Goal: Use online tool/utility: Utilize a website feature to perform a specific function

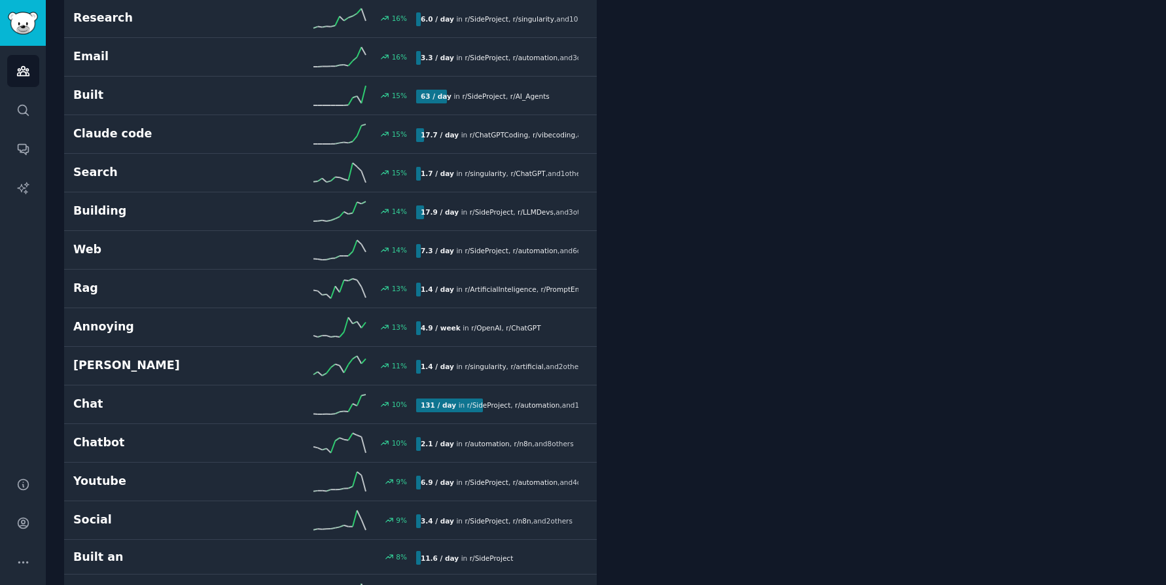
scroll to position [3183, 0]
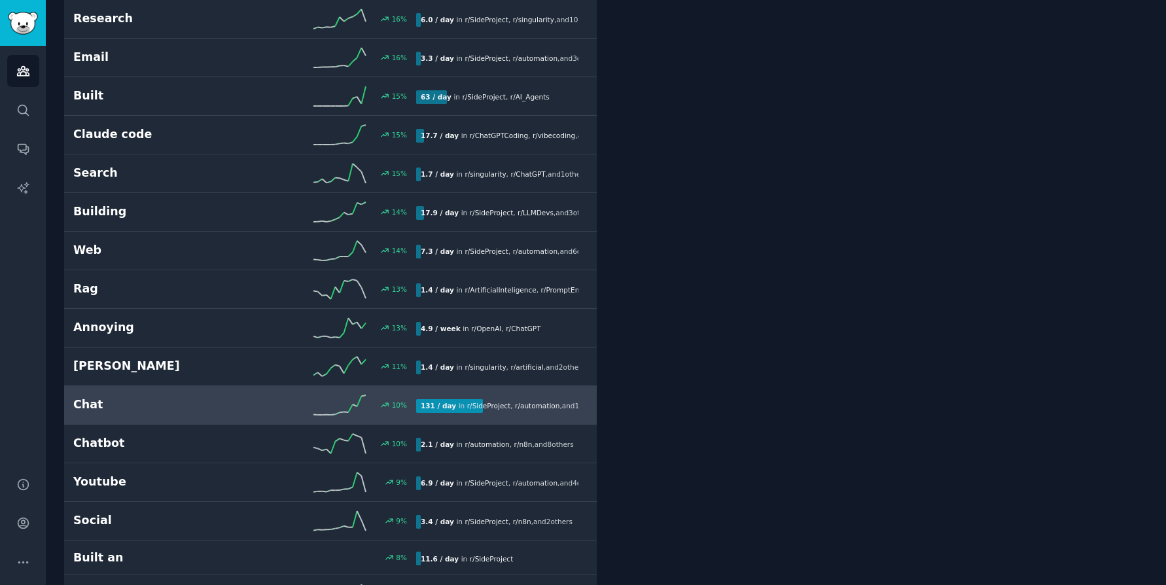
click at [78, 409] on h2 "Chat" at bounding box center [158, 405] width 171 height 16
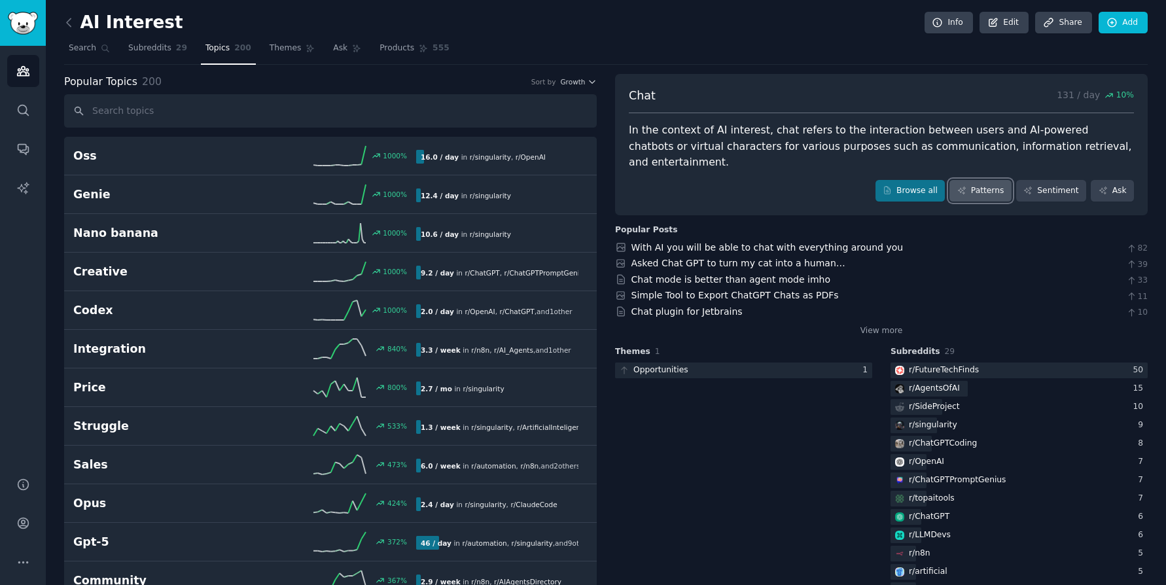
click at [984, 180] on link "Patterns" at bounding box center [980, 191] width 62 height 22
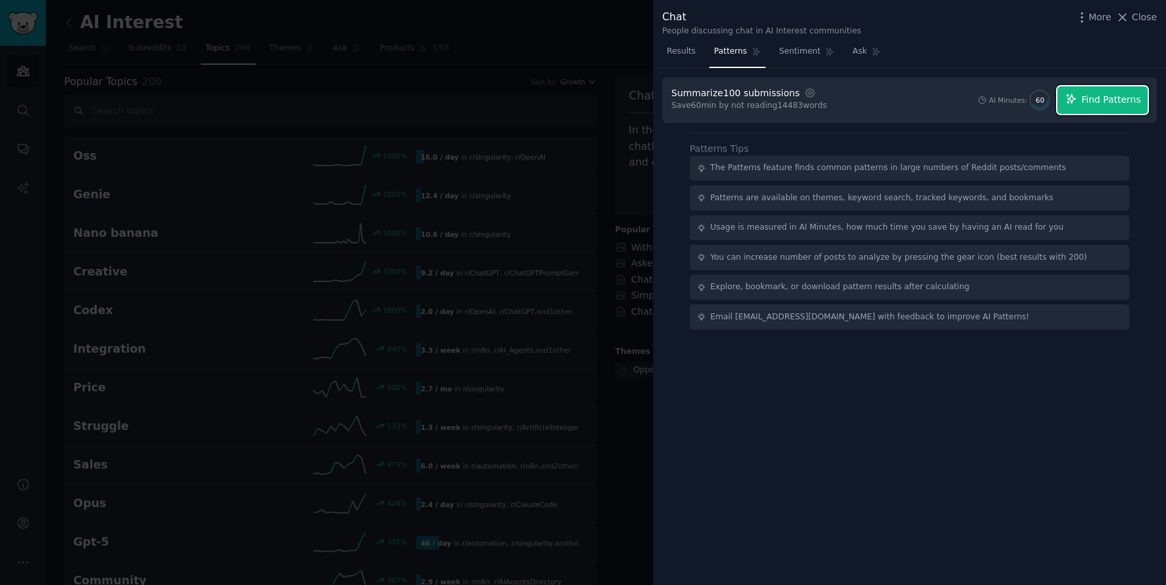
click at [1124, 109] on button "Find Patterns" at bounding box center [1102, 99] width 90 height 27
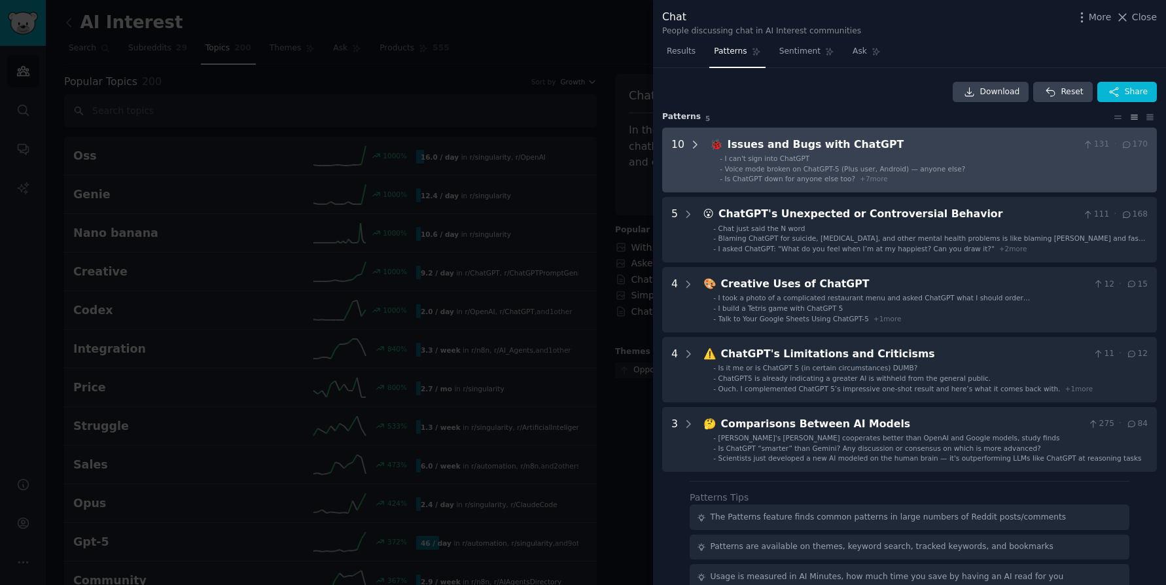
click at [692, 139] on icon at bounding box center [695, 145] width 12 height 12
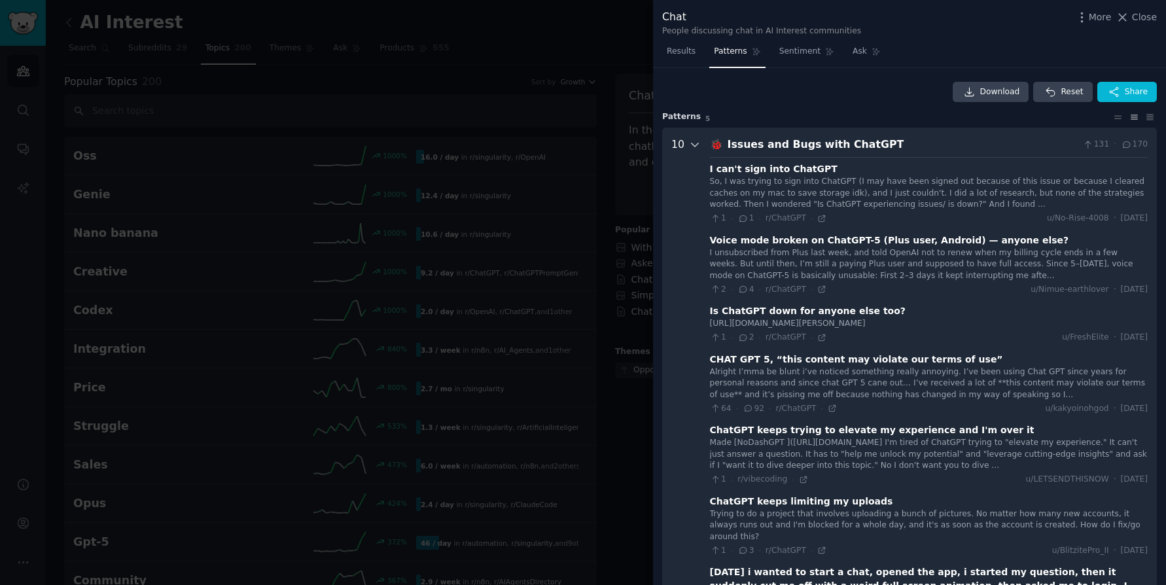
click at [696, 143] on icon at bounding box center [695, 144] width 7 height 3
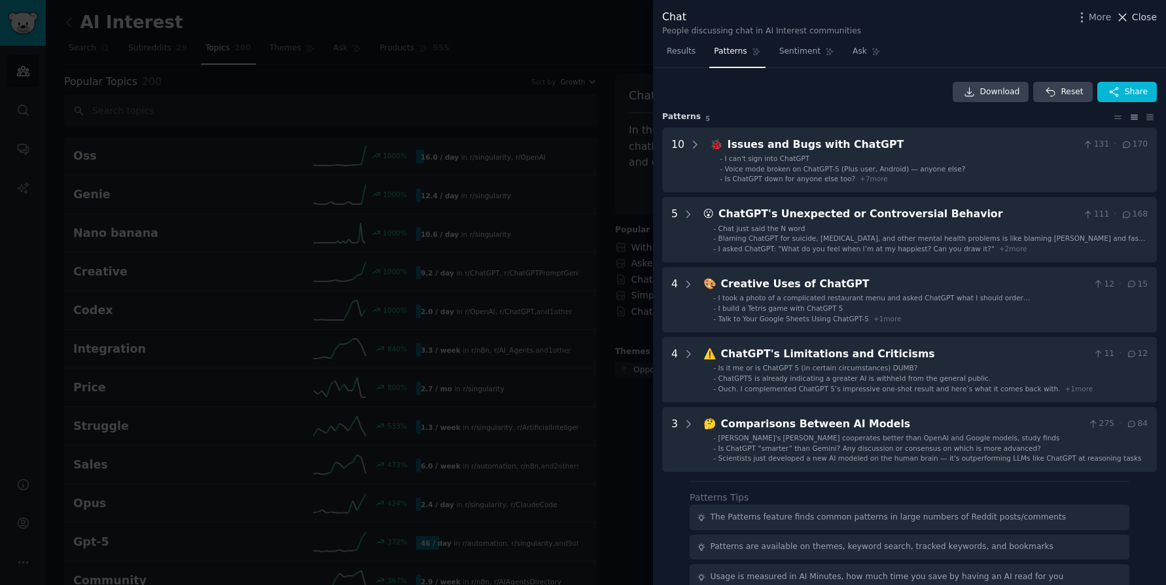
click at [1133, 14] on span "Close" at bounding box center [1144, 17] width 25 height 14
